Goal: Navigation & Orientation: Understand site structure

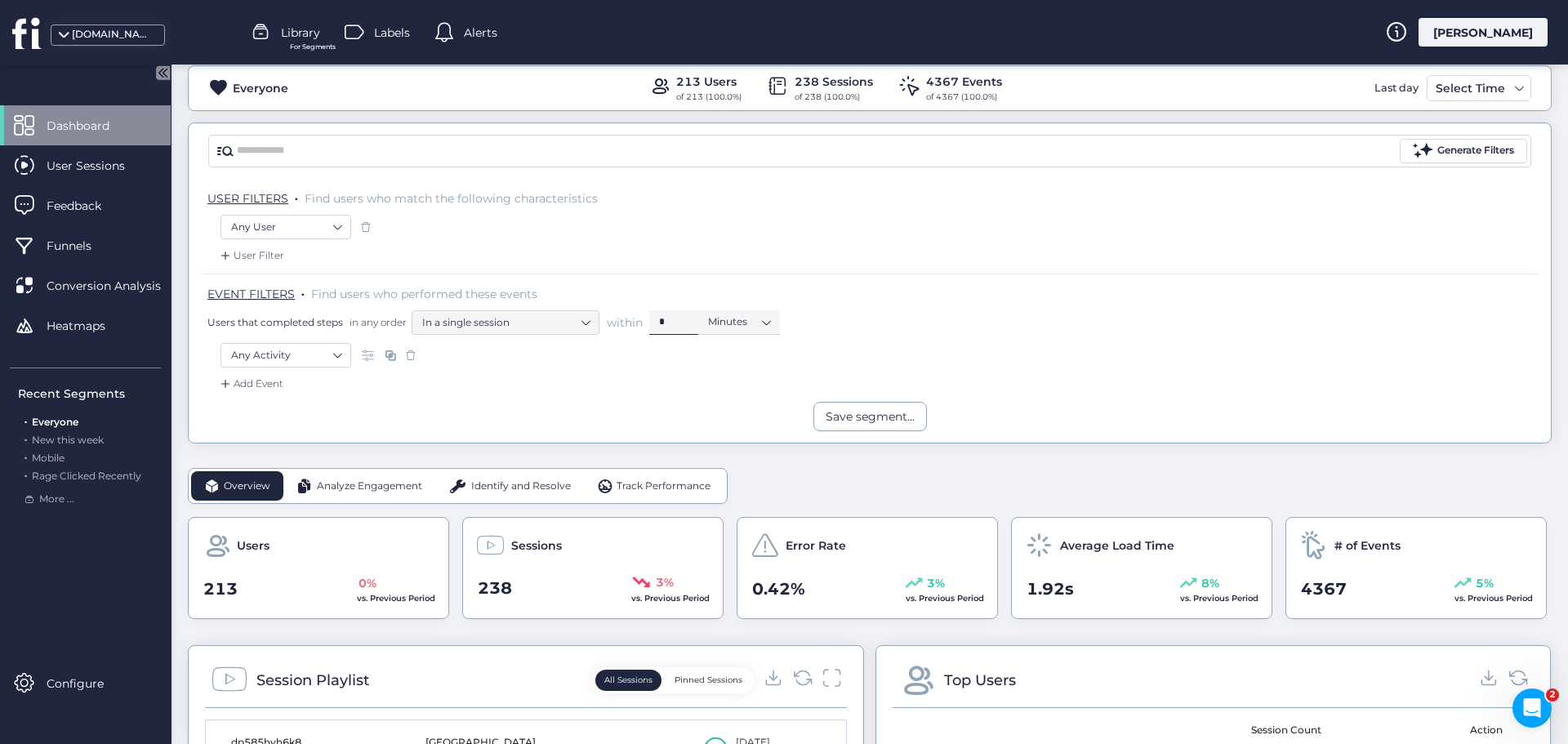
scroll to position [163, 0]
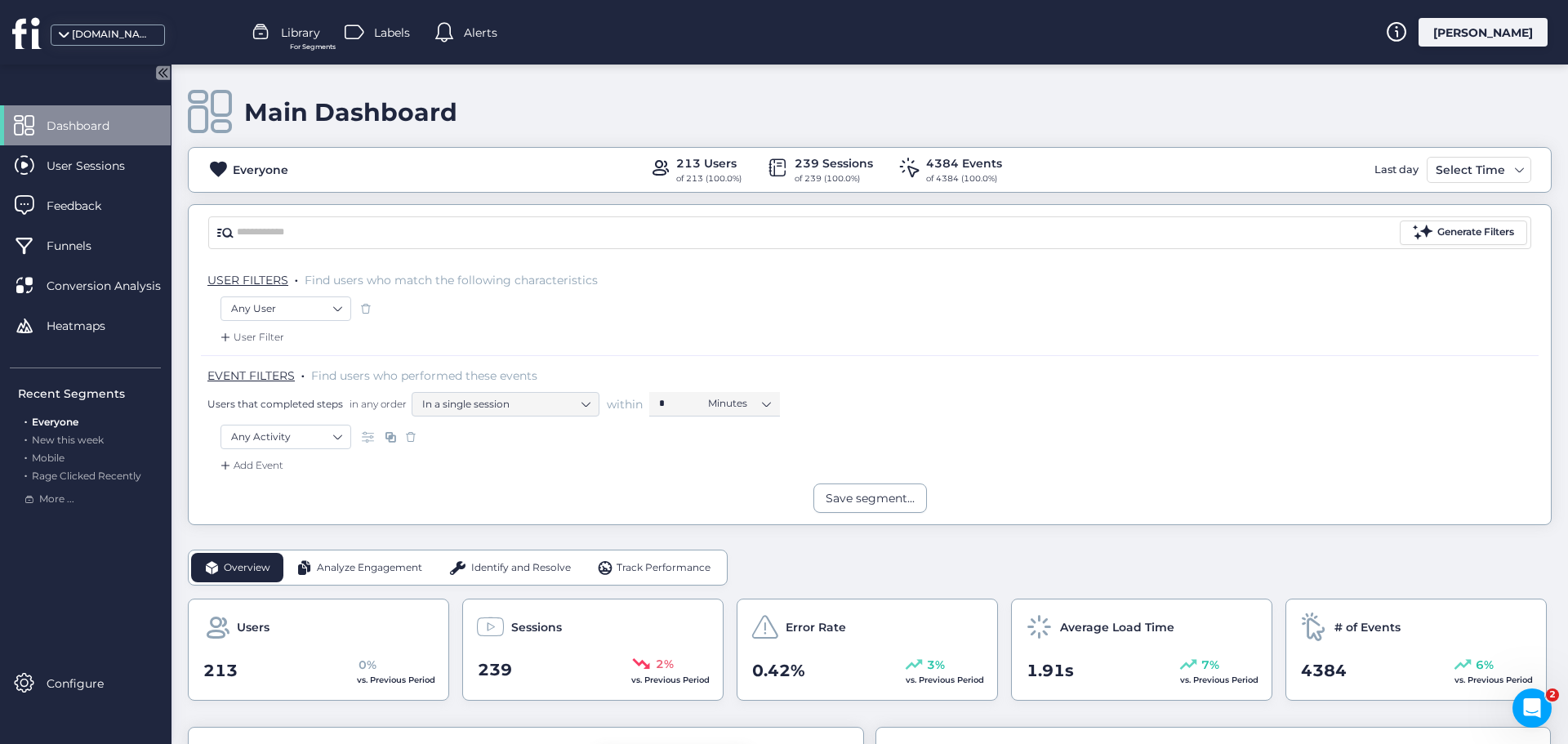
click at [364, 568] on span "Analyze Engagement" at bounding box center [369, 568] width 105 height 15
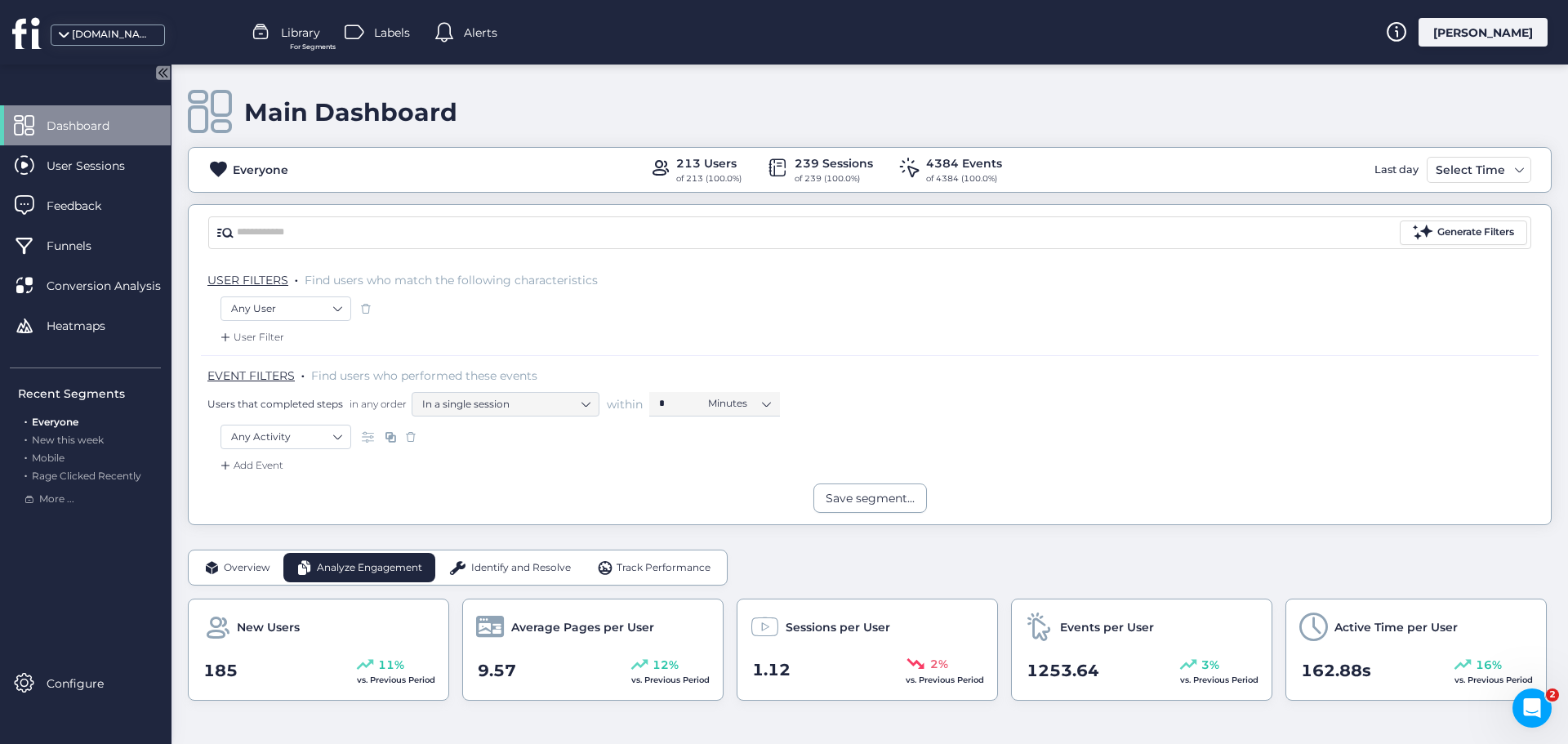
click at [533, 573] on span "Identify and Resolve" at bounding box center [521, 568] width 100 height 15
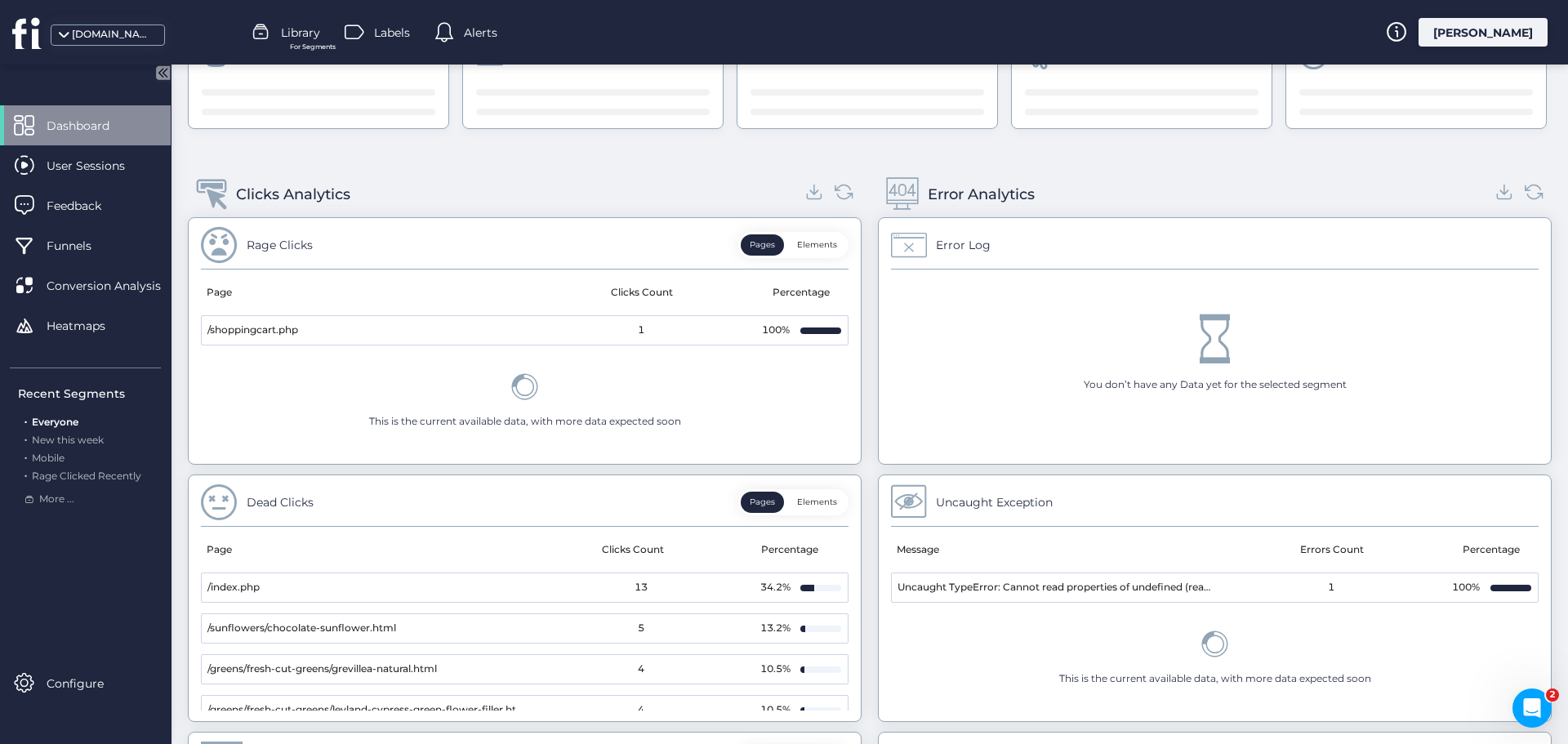
scroll to position [245, 0]
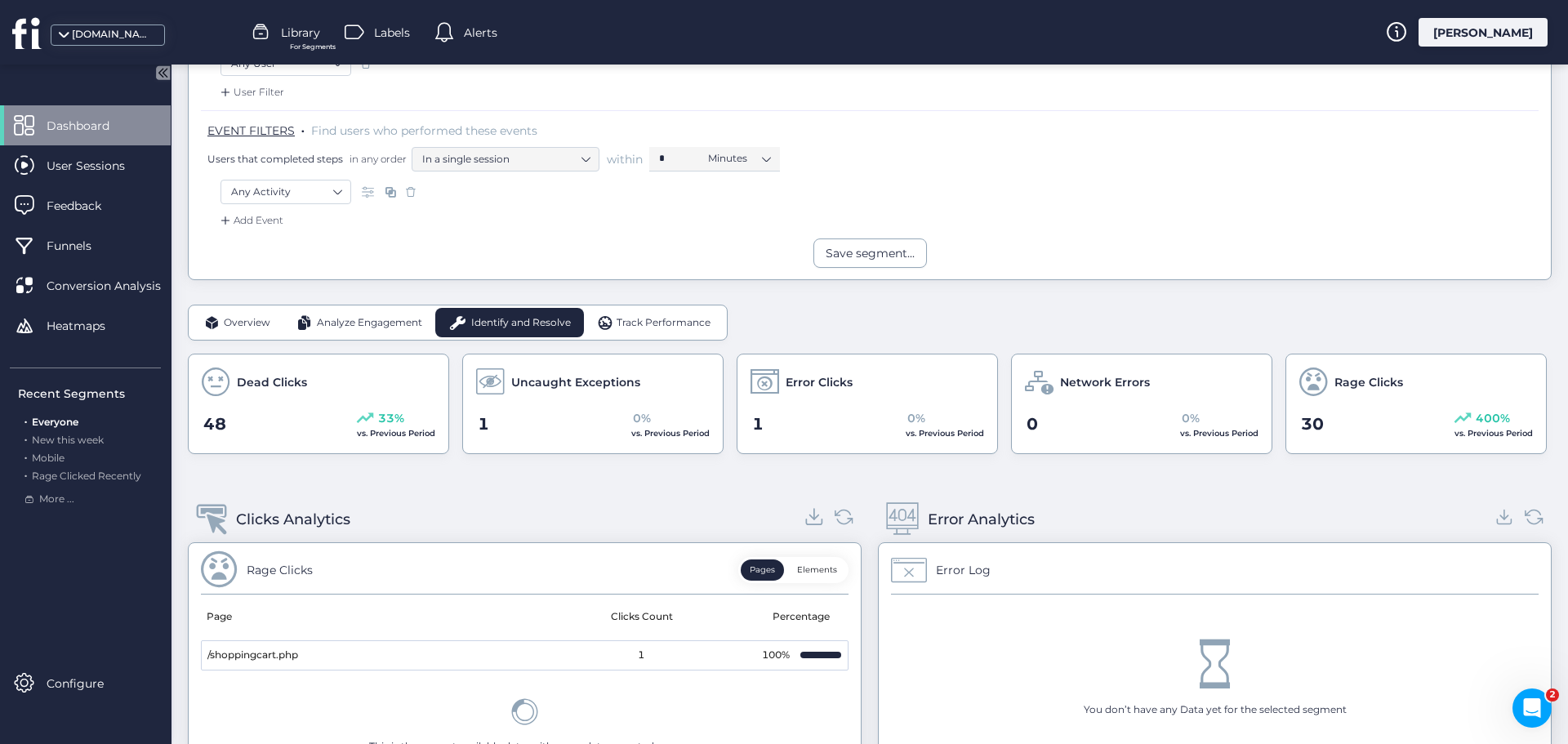
click at [807, 522] on icon at bounding box center [814, 517] width 22 height 22
click at [1493, 520] on icon at bounding box center [1504, 517] width 22 height 22
click at [642, 330] on span "Track Performance" at bounding box center [664, 323] width 94 height 15
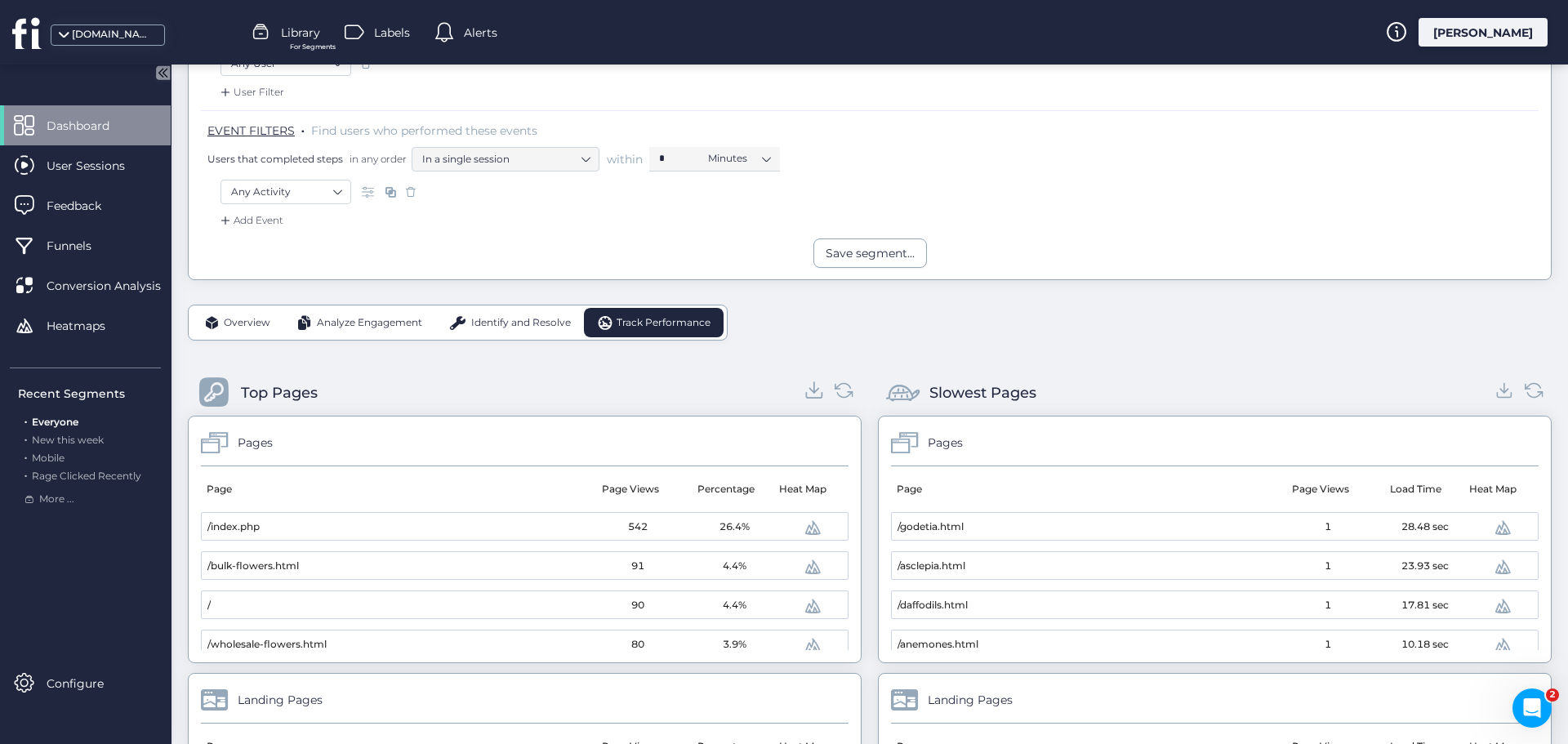
click at [807, 393] on icon at bounding box center [814, 390] width 22 height 22
click at [1496, 391] on icon at bounding box center [1504, 390] width 22 height 22
